Goal: Transaction & Acquisition: Purchase product/service

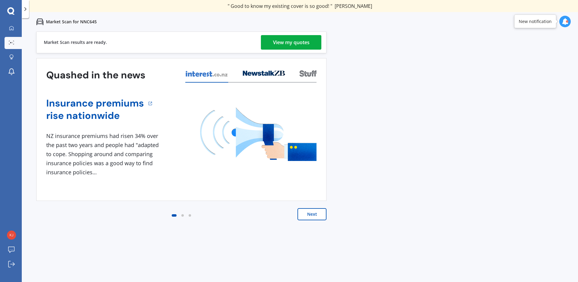
click at [282, 44] on div "View my quotes" at bounding box center [291, 42] width 37 height 15
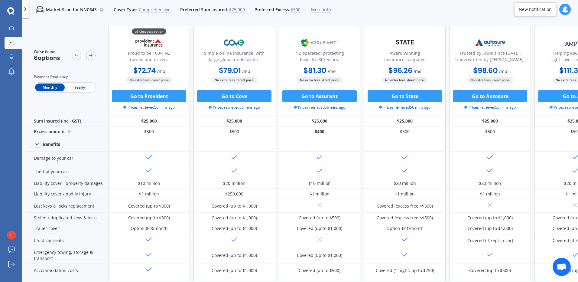
click at [11, 10] on icon at bounding box center [10, 11] width 7 height 8
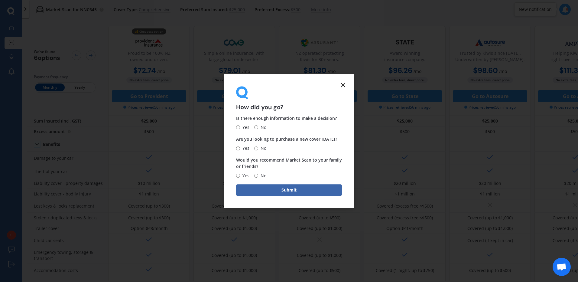
click at [239, 127] on input "Yes" at bounding box center [238, 127] width 4 height 4
radio input "true"
click at [257, 147] on input "No" at bounding box center [256, 148] width 4 height 4
radio input "true"
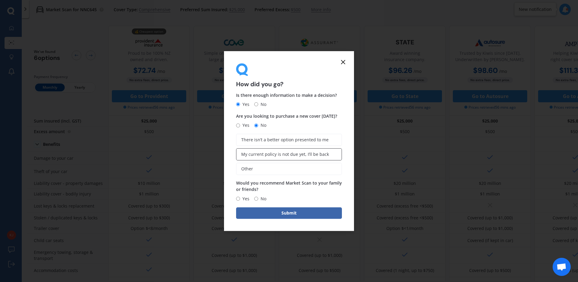
click at [263, 156] on span "My current policy is not due yet, I’ll be back" at bounding box center [285, 154] width 88 height 5
click at [0, 0] on input "My current policy is not due yet, I’ll be back" at bounding box center [0, 0] width 0 height 0
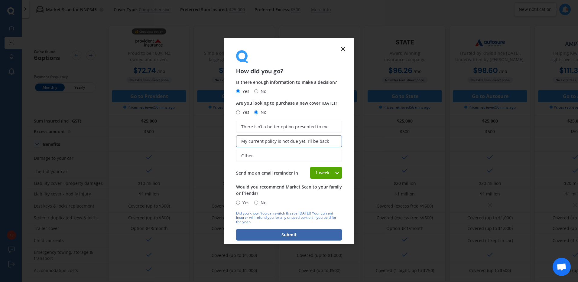
drag, startPoint x: 237, startPoint y: 201, endPoint x: 241, endPoint y: 207, distance: 7.9
click at [238, 202] on input "Yes" at bounding box center [238, 202] width 4 height 4
radio input "true"
click at [257, 231] on button "Submit" at bounding box center [289, 234] width 106 height 11
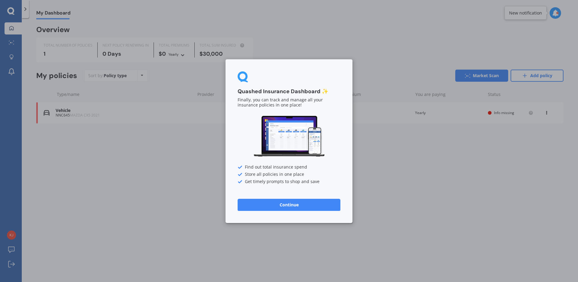
drag, startPoint x: 22, startPoint y: 8, endPoint x: 41, endPoint y: 11, distance: 19.6
click at [22, 8] on div "Quashed Insurance Dashboard ✨ Finally, you can track and manage all your insura…" at bounding box center [289, 141] width 578 height 282
click at [282, 206] on button "Continue" at bounding box center [288, 204] width 103 height 12
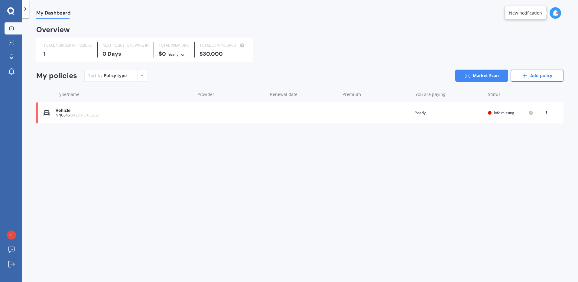
click at [27, 6] on icon at bounding box center [25, 9] width 6 height 6
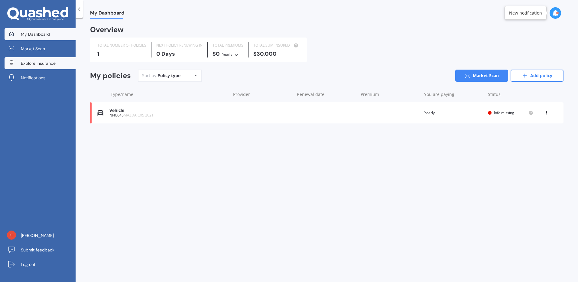
click at [34, 65] on span "Explore insurance" at bounding box center [38, 63] width 35 height 6
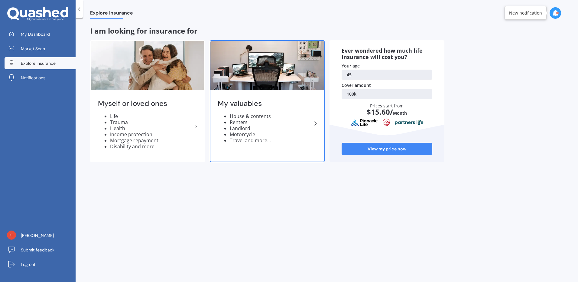
click at [284, 77] on img at bounding box center [267, 65] width 114 height 49
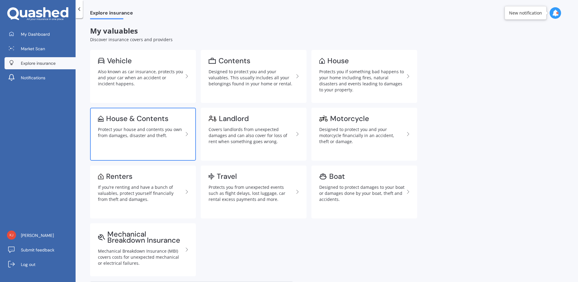
click at [122, 121] on div "House & Contents" at bounding box center [137, 118] width 62 height 6
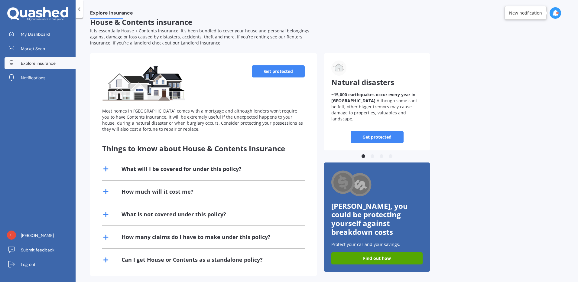
scroll to position [14, 0]
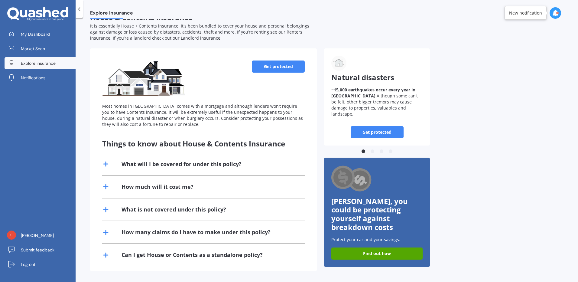
click at [104, 161] on icon at bounding box center [105, 163] width 7 height 7
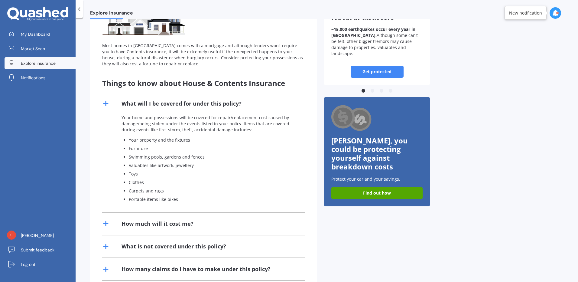
scroll to position [44, 0]
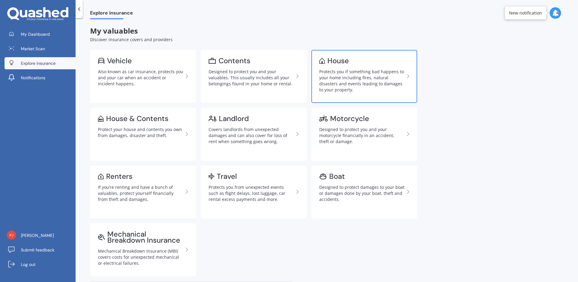
click at [338, 68] on link "House Protects you if something bad happens to your home including fires, natur…" at bounding box center [364, 76] width 106 height 53
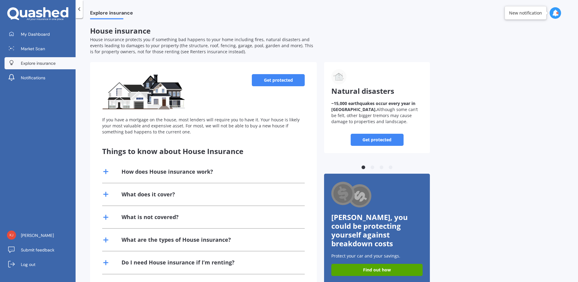
click at [277, 79] on link "Get protected" at bounding box center [278, 80] width 53 height 12
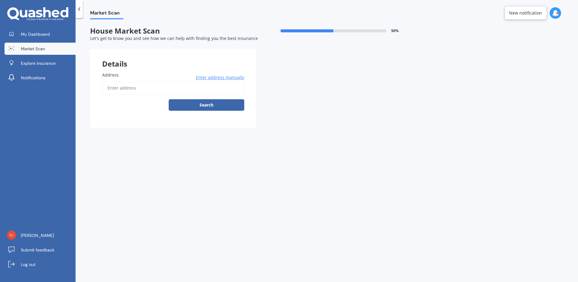
click at [205, 89] on input "Address" at bounding box center [173, 88] width 142 height 13
type input "[STREET_ADDRESS]"
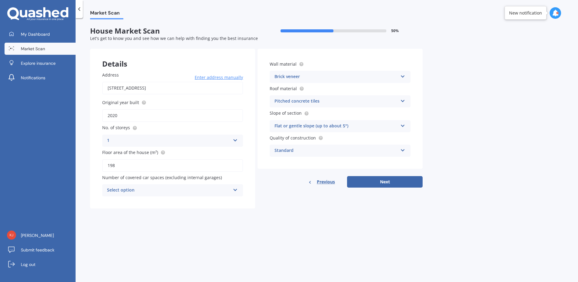
click at [189, 187] on div "Select option" at bounding box center [168, 189] width 123 height 7
click at [169, 223] on div "2" at bounding box center [172, 223] width 140 height 11
click at [394, 150] on div "Standard" at bounding box center [335, 150] width 123 height 7
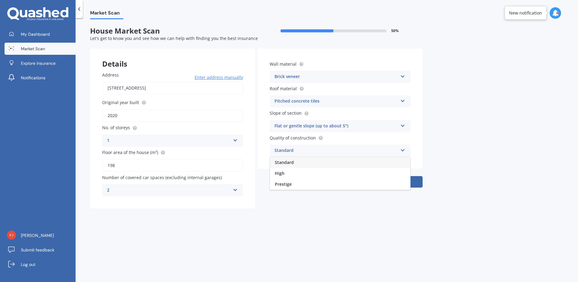
click at [394, 150] on div "Standard" at bounding box center [335, 150] width 123 height 7
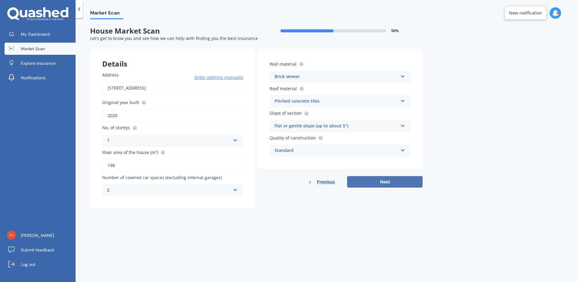
click at [382, 184] on button "Next" at bounding box center [385, 181] width 76 height 11
select select "15"
select select "01"
select select "1980"
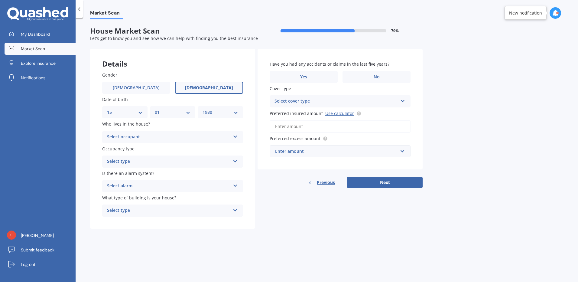
click at [198, 137] on div "Select occupant" at bounding box center [168, 136] width 123 height 7
click at [187, 147] on div "Owner" at bounding box center [172, 148] width 140 height 11
click at [180, 162] on div "Select type" at bounding box center [168, 161] width 123 height 7
click at [177, 176] on div "Permanent" at bounding box center [172, 173] width 140 height 11
click at [179, 184] on div "Select alarm" at bounding box center [168, 185] width 123 height 7
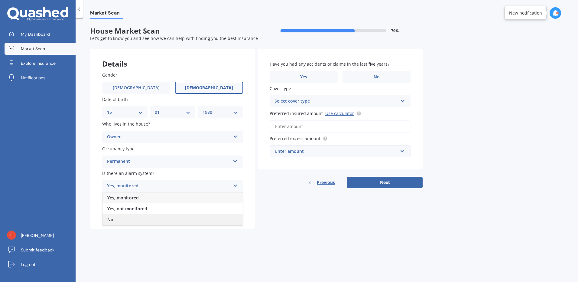
click at [168, 221] on div "No" at bounding box center [172, 219] width 140 height 11
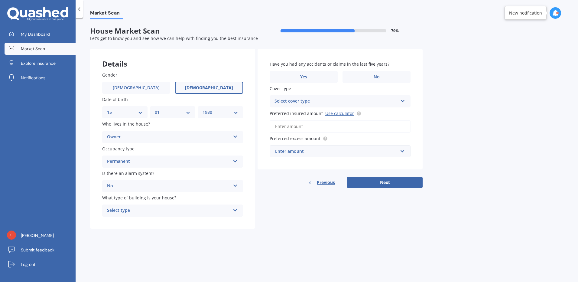
click at [169, 208] on div "Select type" at bounding box center [168, 210] width 123 height 7
click at [169, 225] on div "Freestanding" at bounding box center [172, 222] width 140 height 11
click at [383, 76] on label "No" at bounding box center [376, 77] width 68 height 12
click at [0, 0] on input "No" at bounding box center [0, 0] width 0 height 0
click at [327, 127] on input "Preferred insured amount Use calculator" at bounding box center [339, 126] width 141 height 13
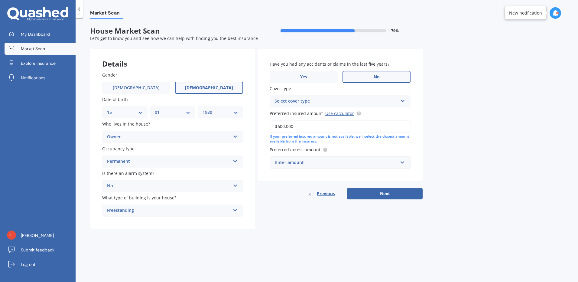
type input "$600,000"
click at [335, 163] on div "Enter amount" at bounding box center [336, 162] width 123 height 7
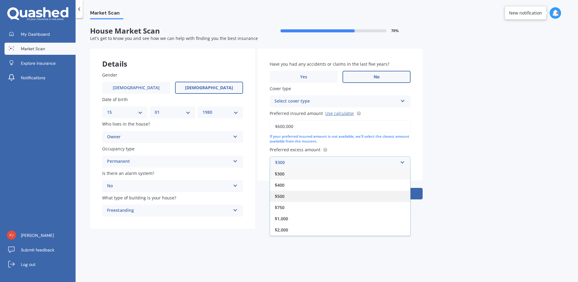
click at [314, 193] on div "$500" at bounding box center [340, 195] width 140 height 11
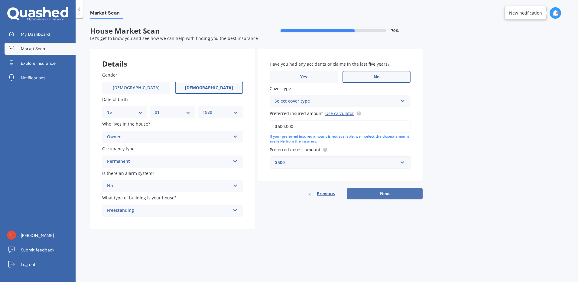
click at [370, 192] on button "Next" at bounding box center [385, 193] width 76 height 11
click at [318, 102] on div "Select cover type" at bounding box center [337, 101] width 120 height 7
click at [319, 114] on div "High" at bounding box center [340, 112] width 140 height 11
click at [392, 191] on button "Next" at bounding box center [385, 193] width 76 height 11
select select "15"
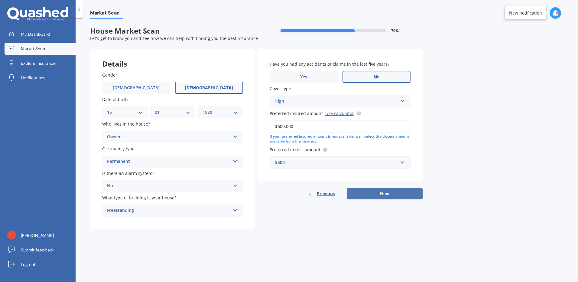
select select "01"
select select "1980"
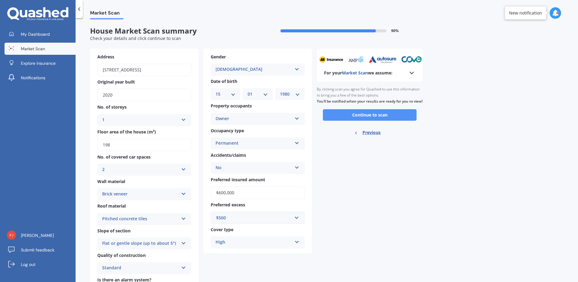
click at [373, 121] on button "Continue to scan" at bounding box center [370, 114] width 94 height 11
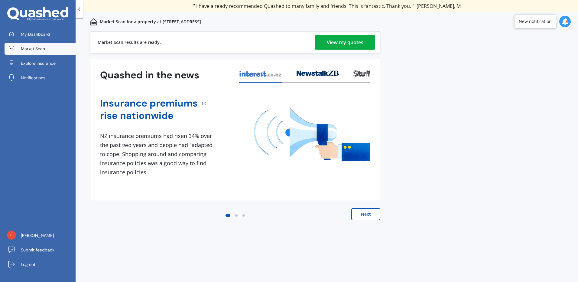
click at [339, 40] on div "View my quotes" at bounding box center [345, 42] width 37 height 15
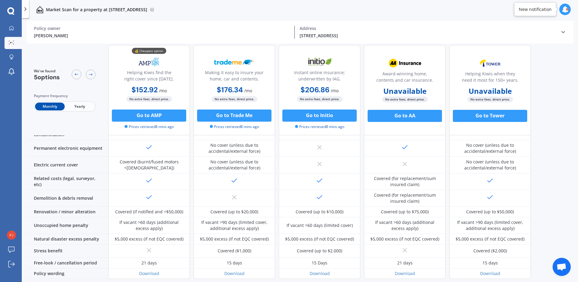
scroll to position [225, 0]
